Goal: Find specific page/section: Find specific page/section

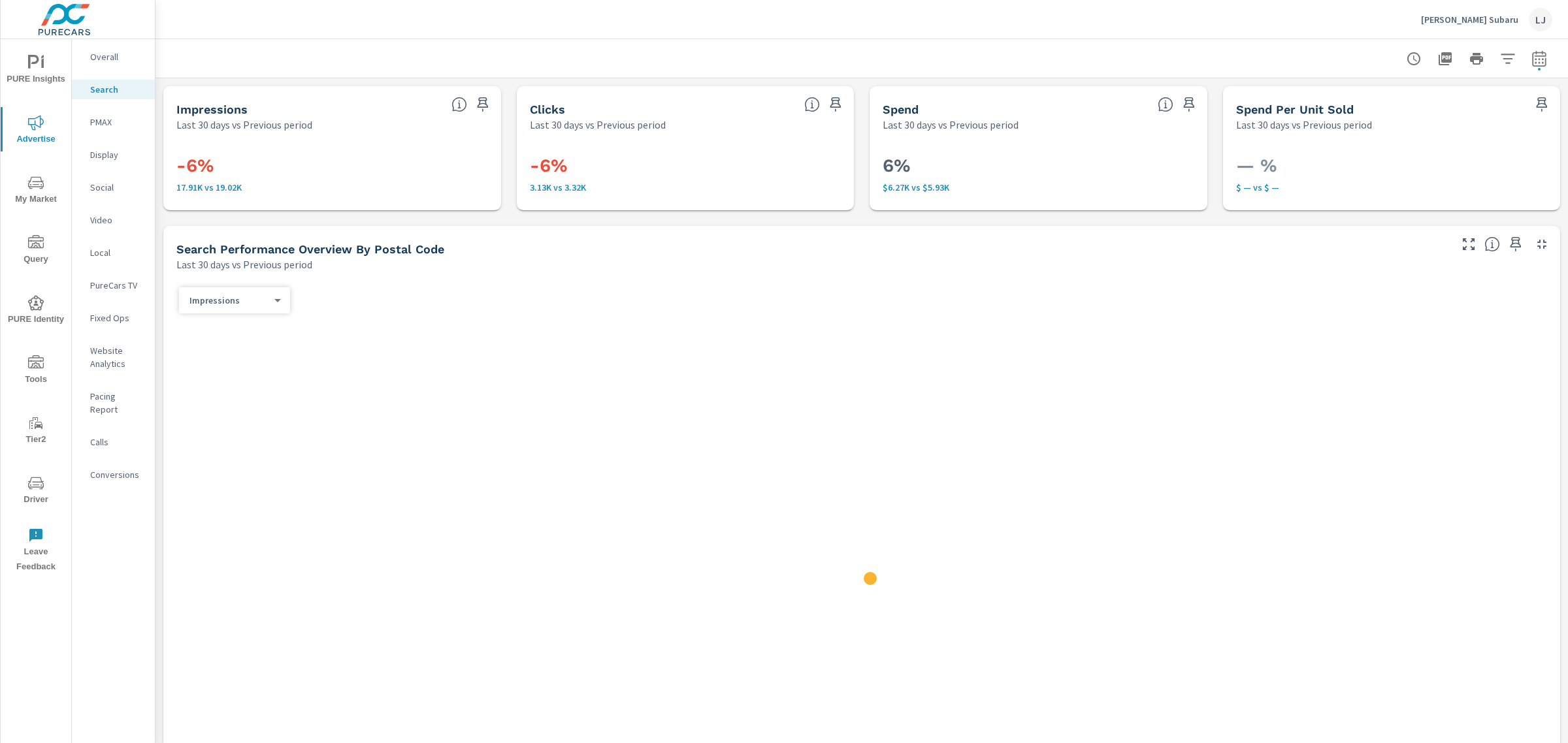
scroll to position [1150, 0]
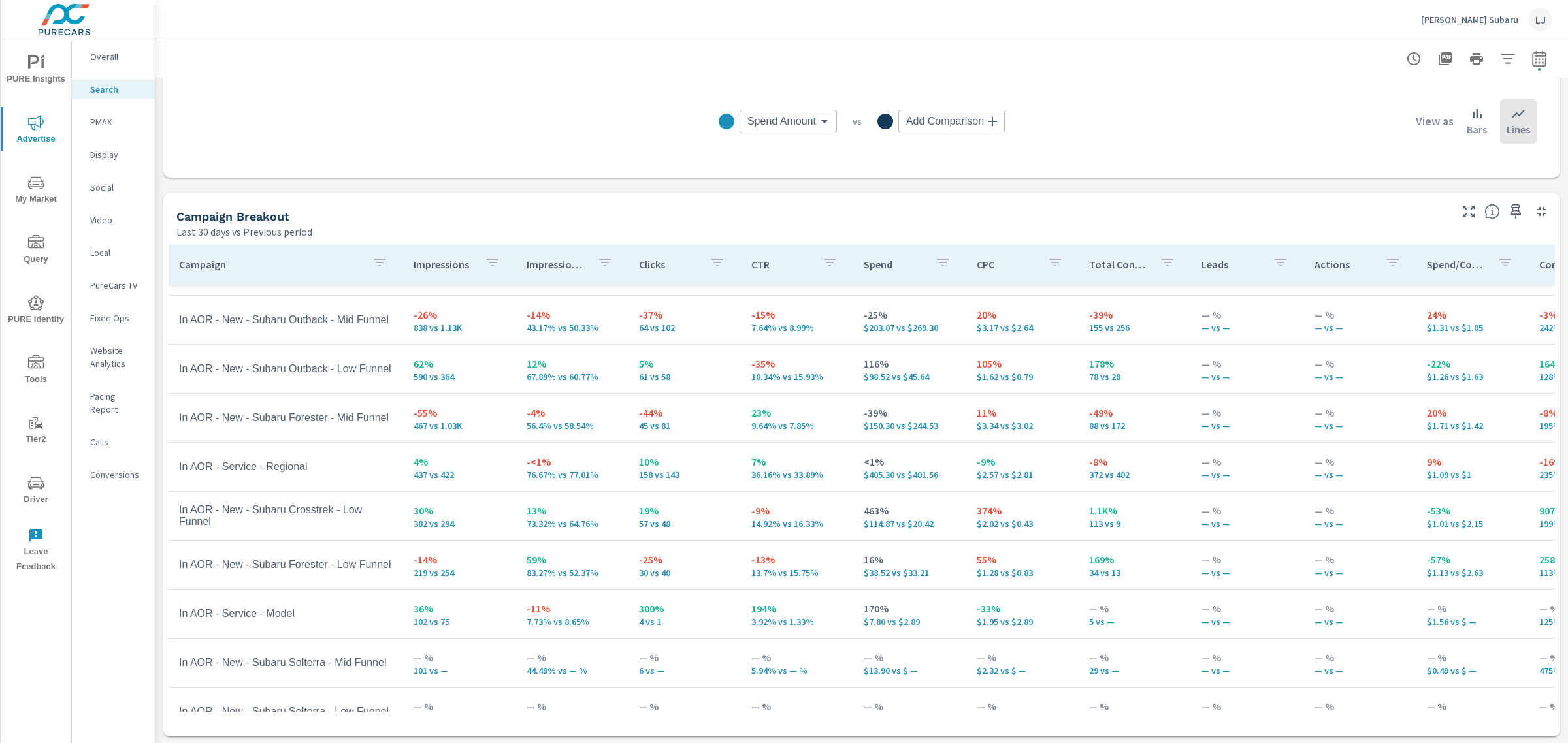
scroll to position [420, 0]
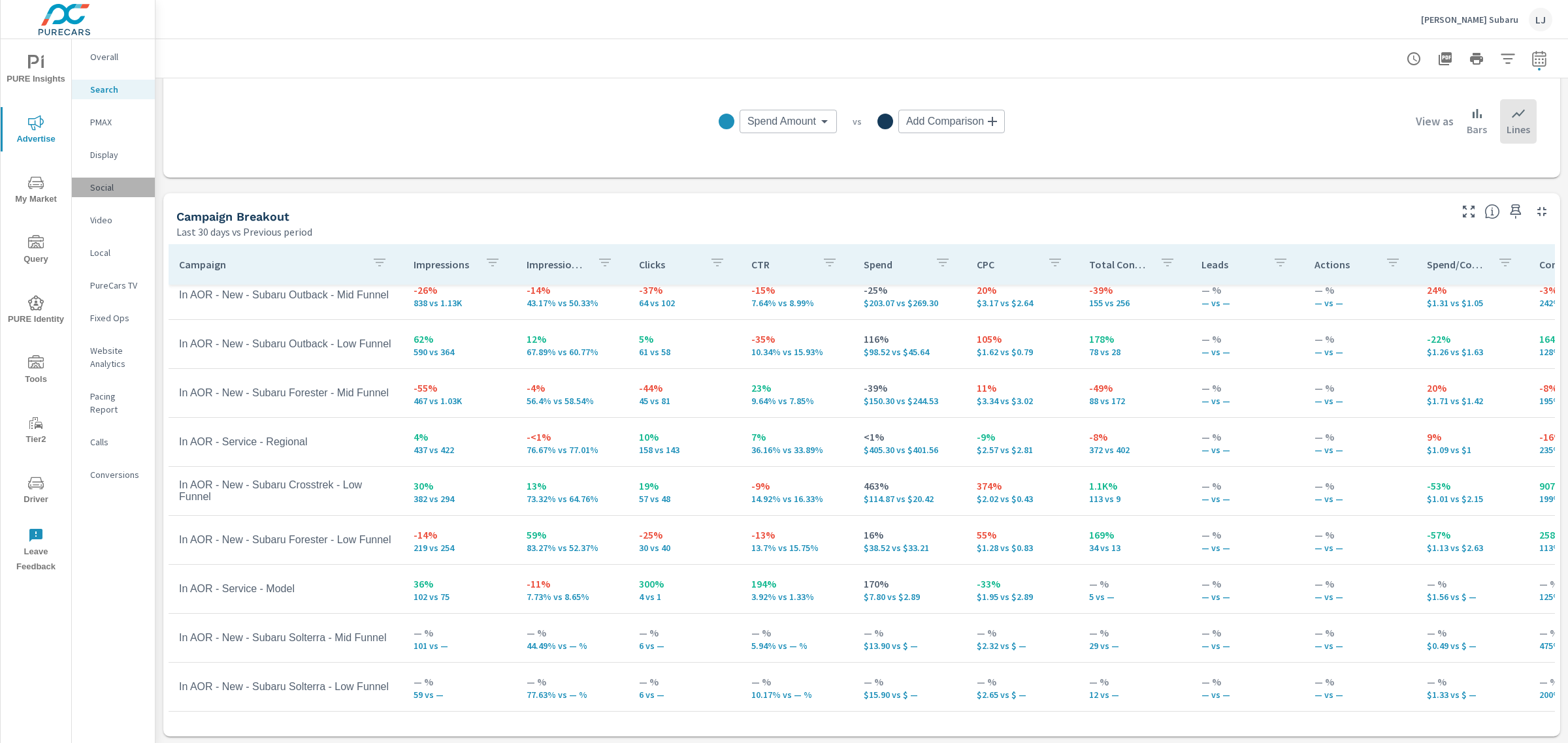
click at [112, 194] on p "Social" at bounding box center [117, 188] width 54 height 13
